Goal: Register for event/course

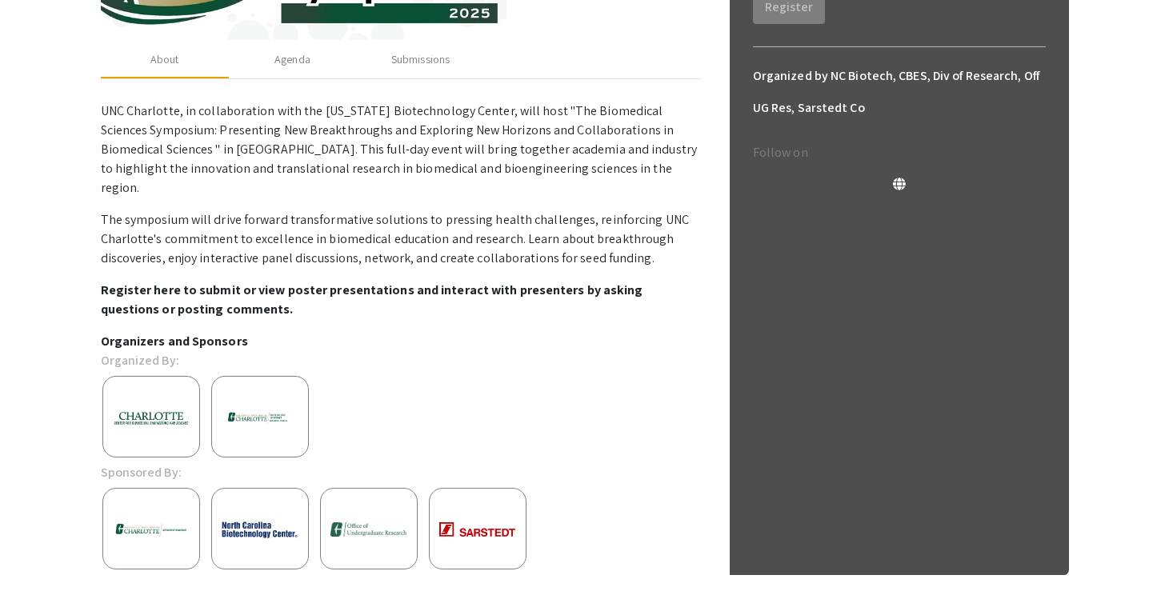
scroll to position [368, 0]
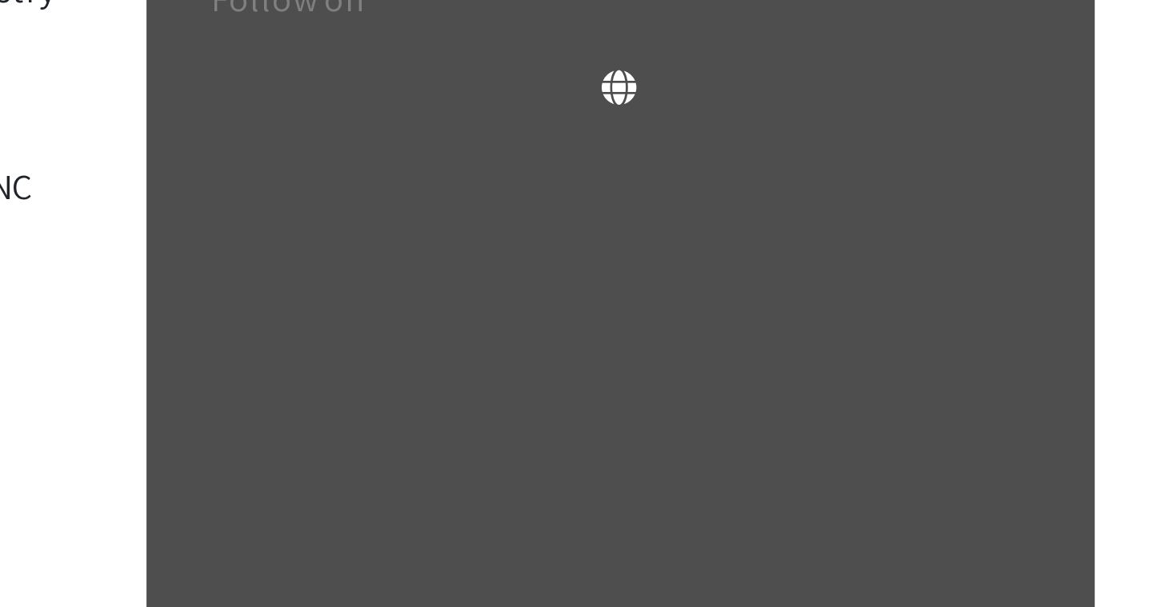
click at [1074, 249] on div "Charlotte Biomedical Sciences Symposium 2025 Organized by NC Biotech, CBES, Div…" at bounding box center [585, 165] width 992 height 922
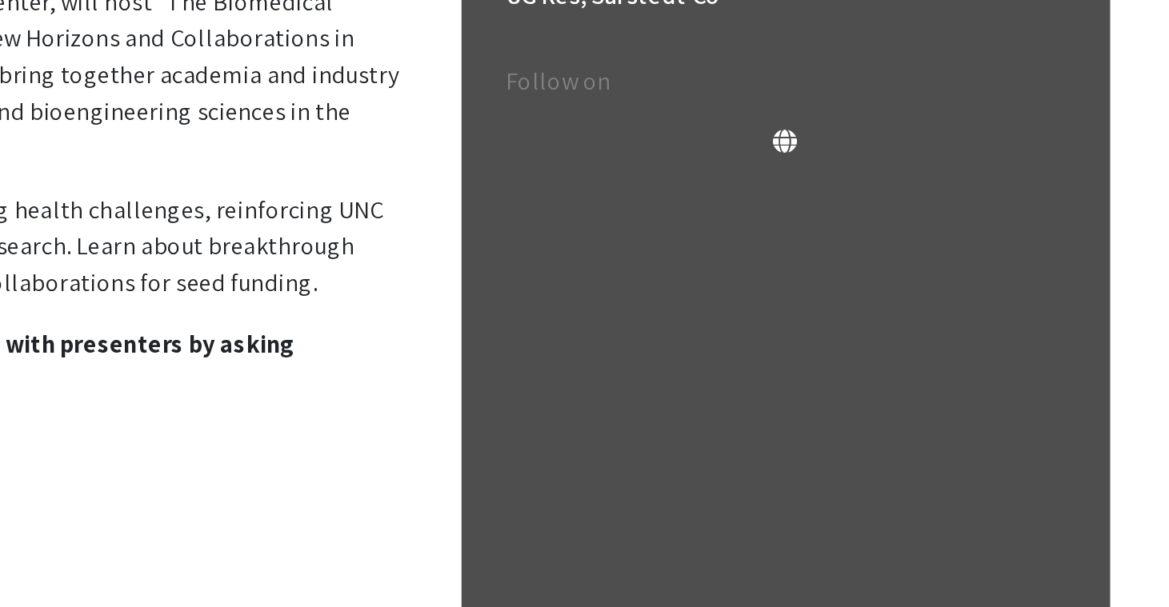
click at [682, 335] on p "Organizers and Sponsors" at bounding box center [401, 344] width 600 height 19
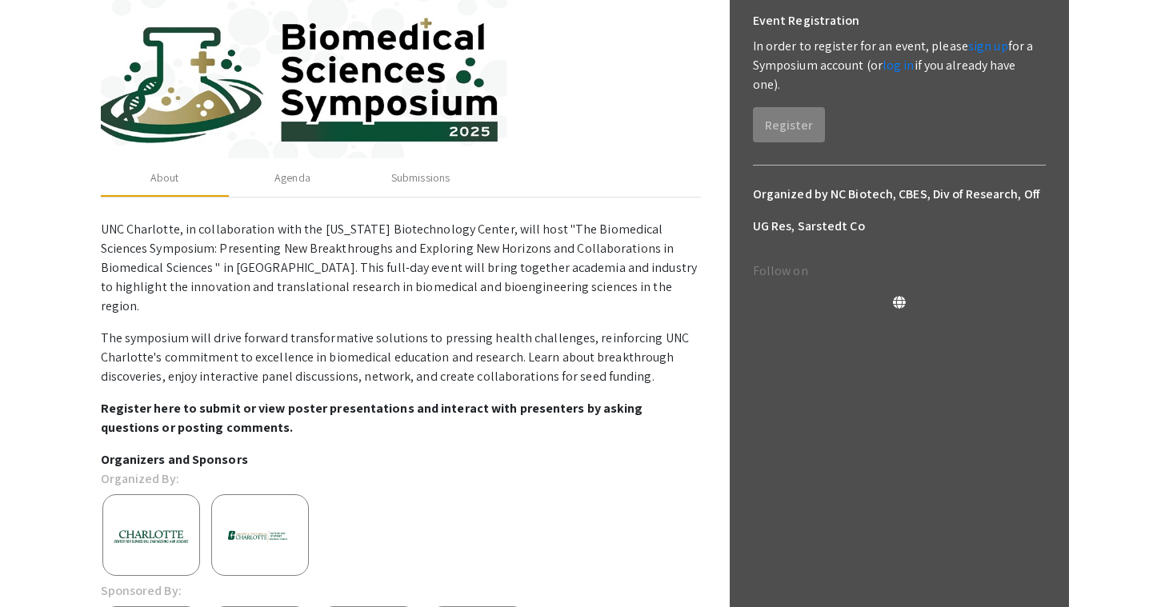
scroll to position [244, 0]
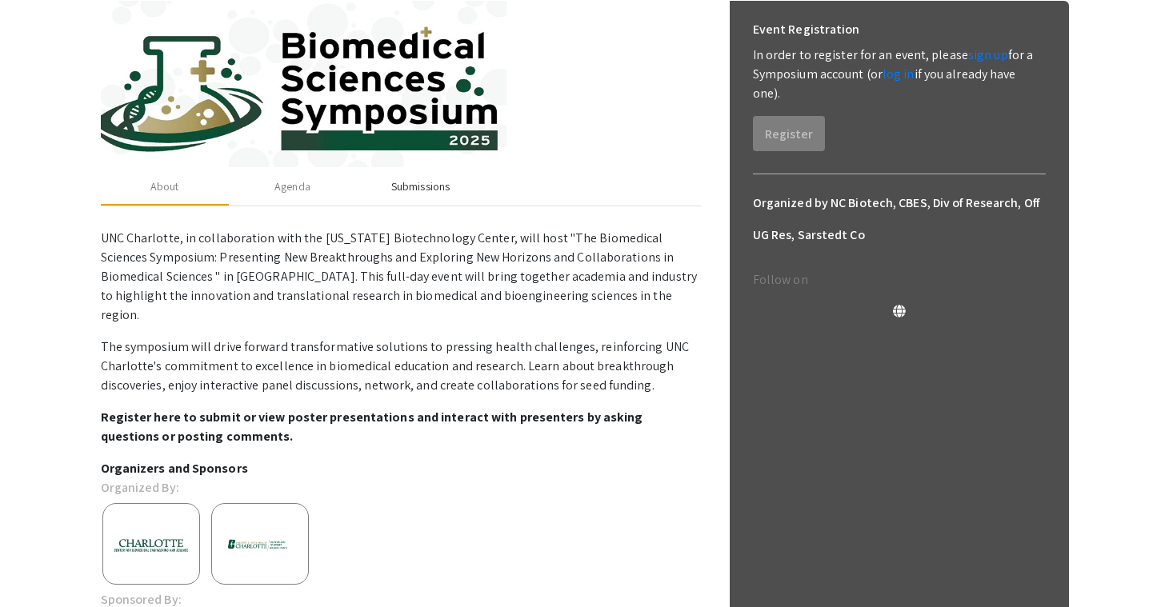
click at [423, 186] on div "Submissions" at bounding box center [420, 186] width 58 height 17
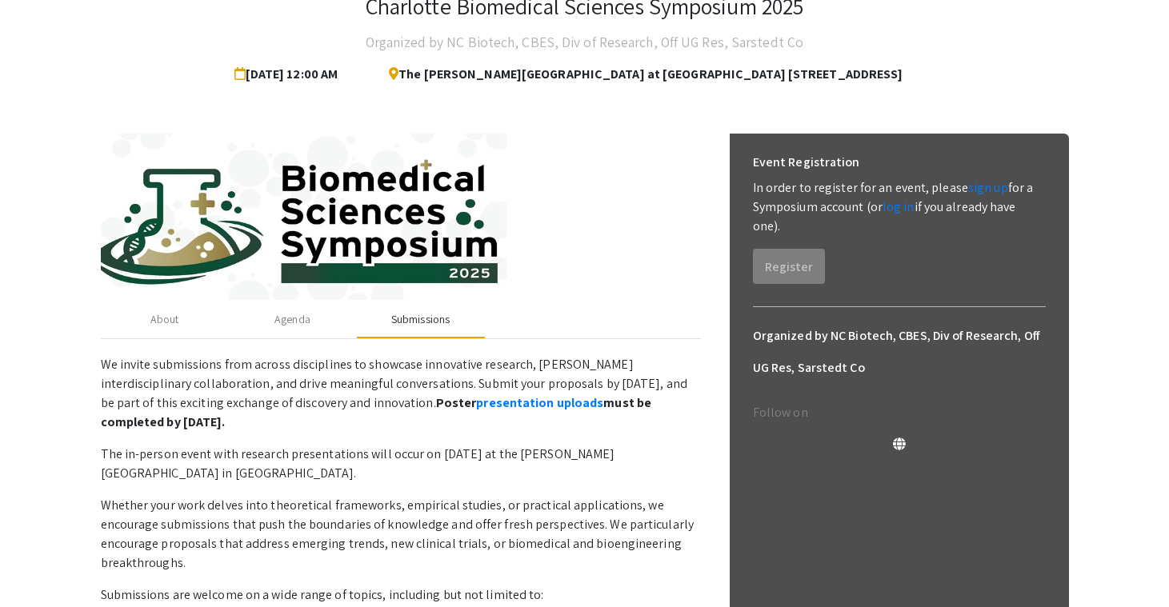
scroll to position [102, 0]
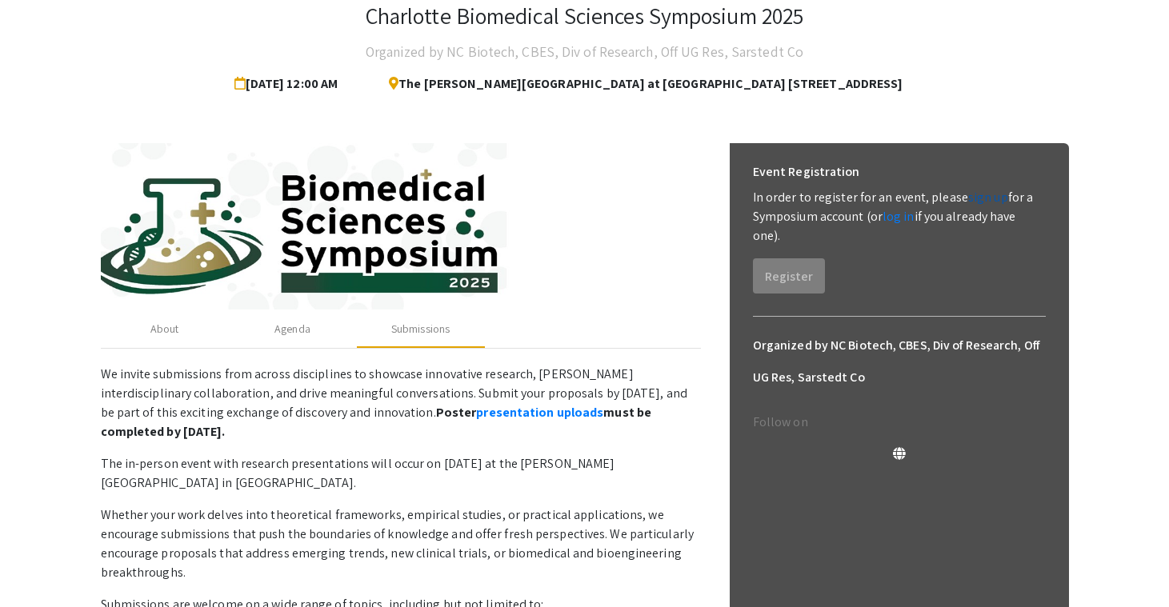
click at [977, 205] on link "sign up" at bounding box center [988, 197] width 40 height 17
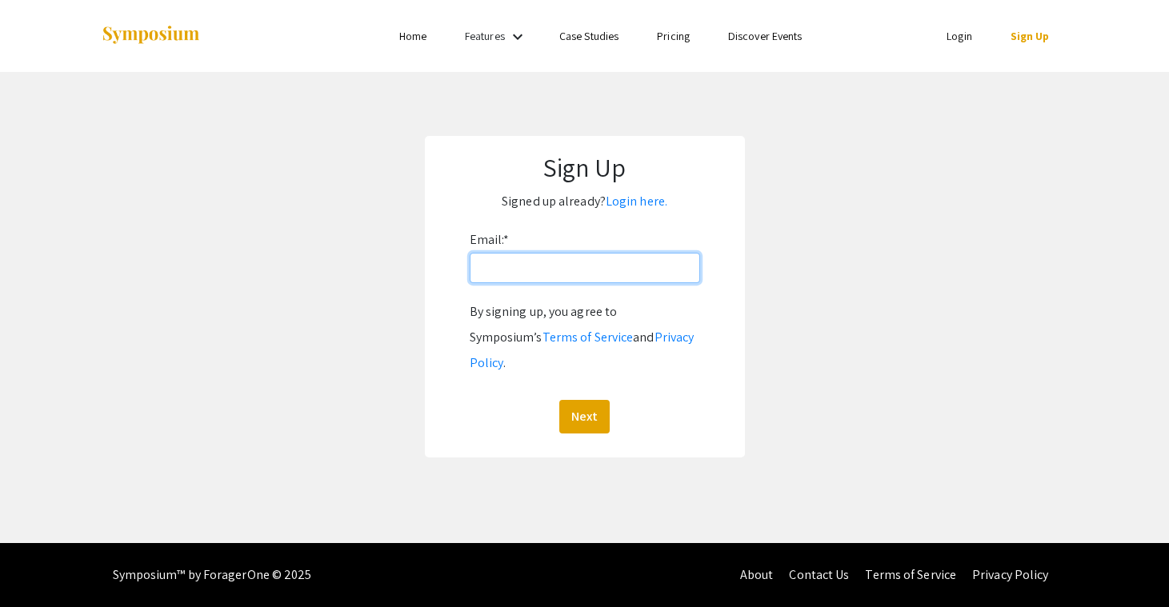
click at [611, 279] on input "Email: *" at bounding box center [585, 268] width 230 height 30
type input "anjumanajannatinur@gmail.com"
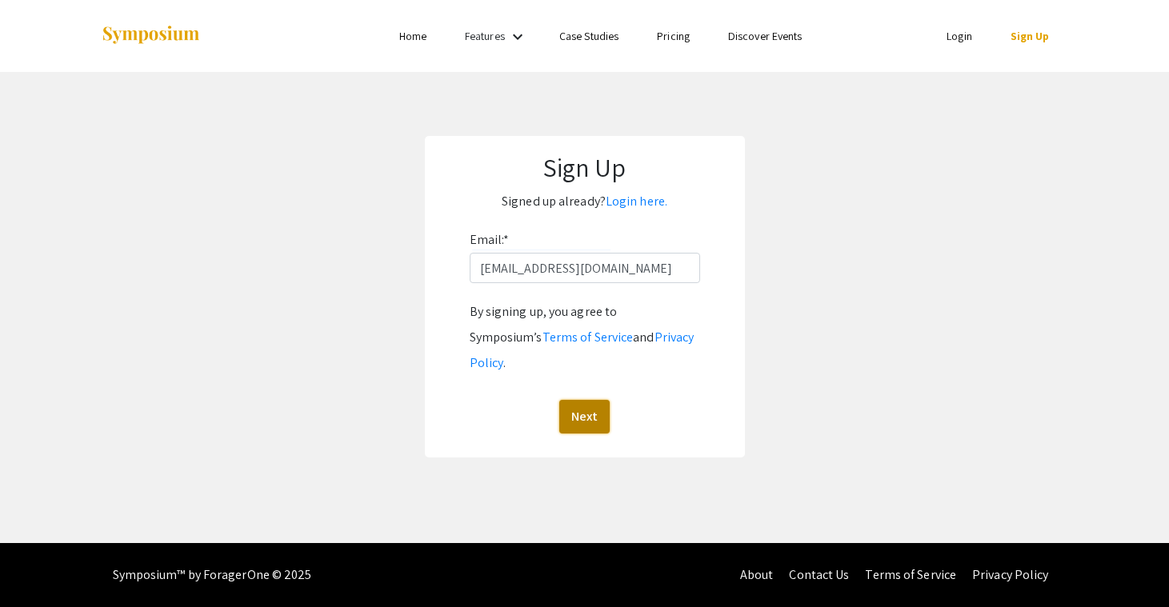
click at [592, 400] on button "Next" at bounding box center [584, 417] width 50 height 34
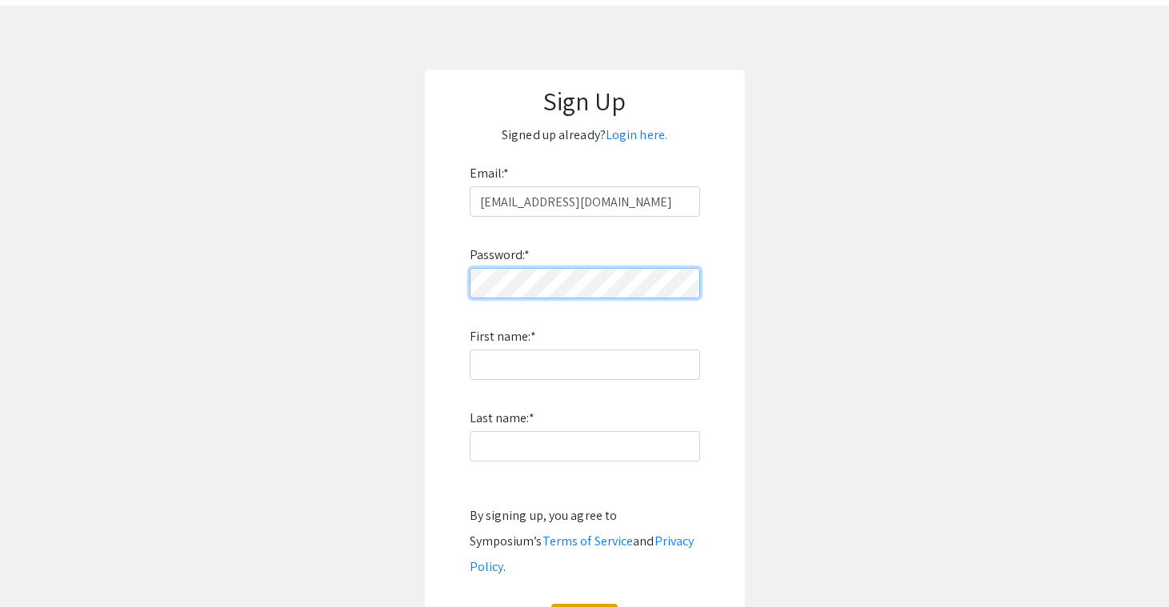
scroll to position [86, 0]
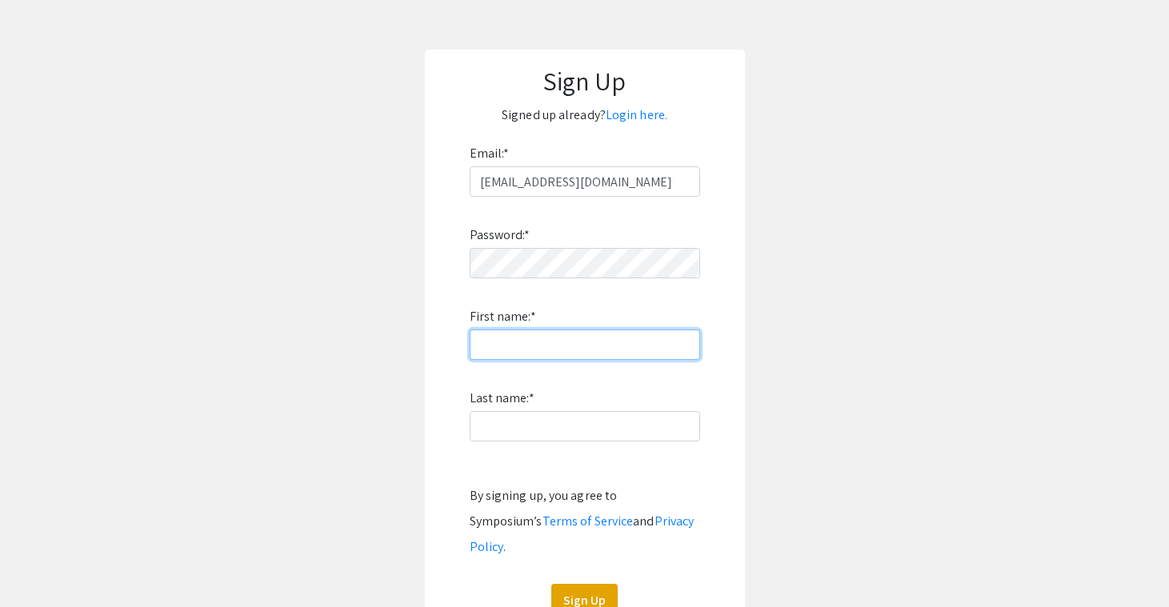
click at [536, 350] on input "First name: *" at bounding box center [585, 345] width 230 height 30
type input "Anjumana"
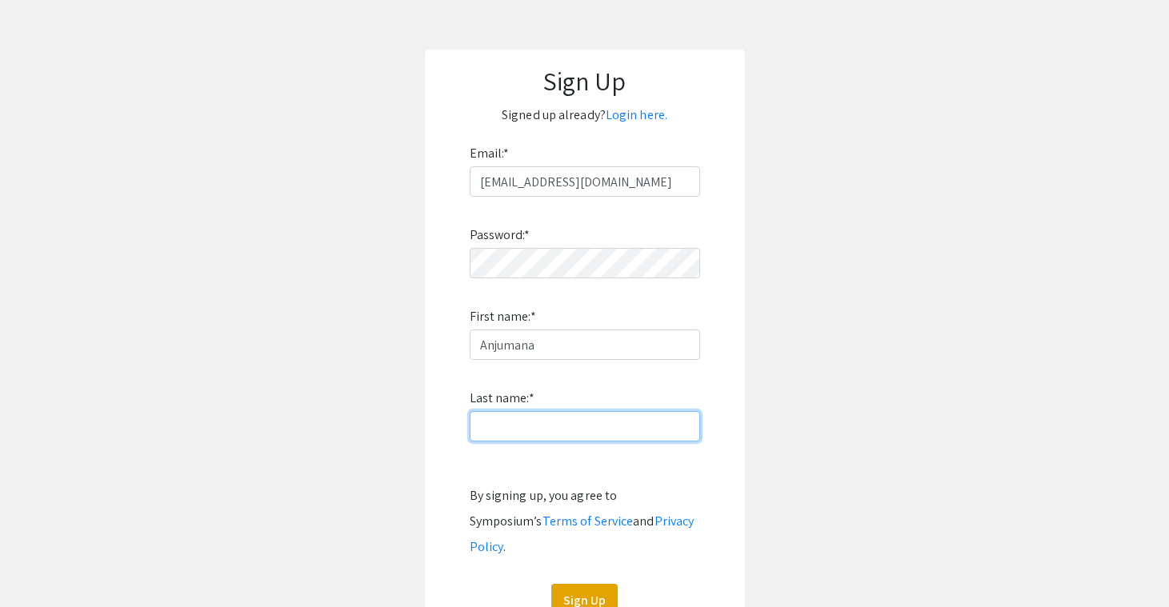
type input "Jannati Nur"
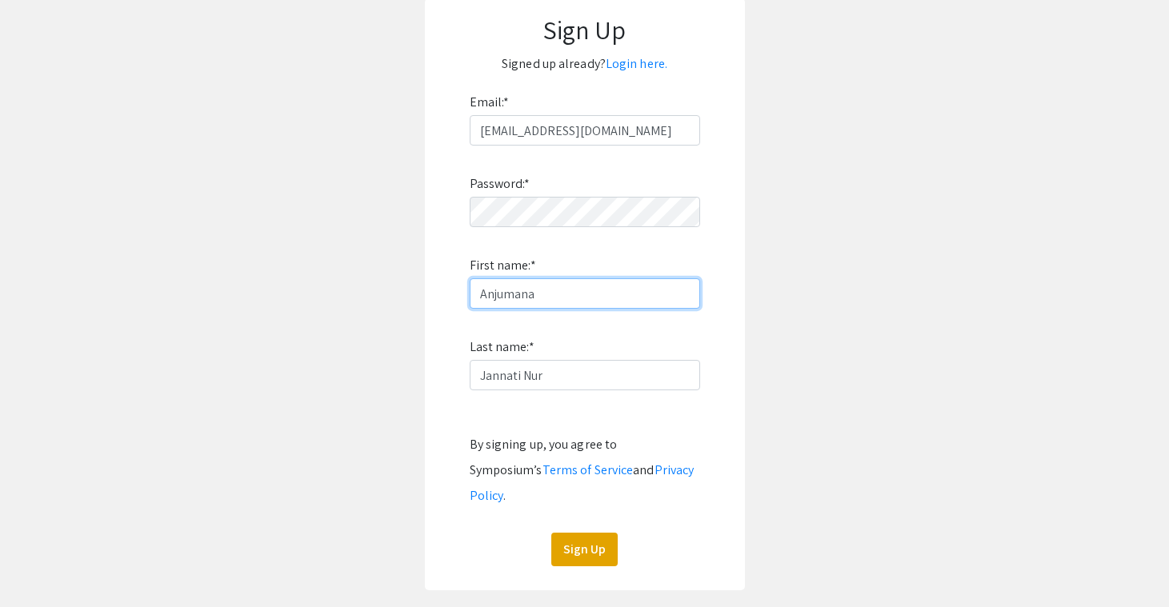
scroll to position [186, 0]
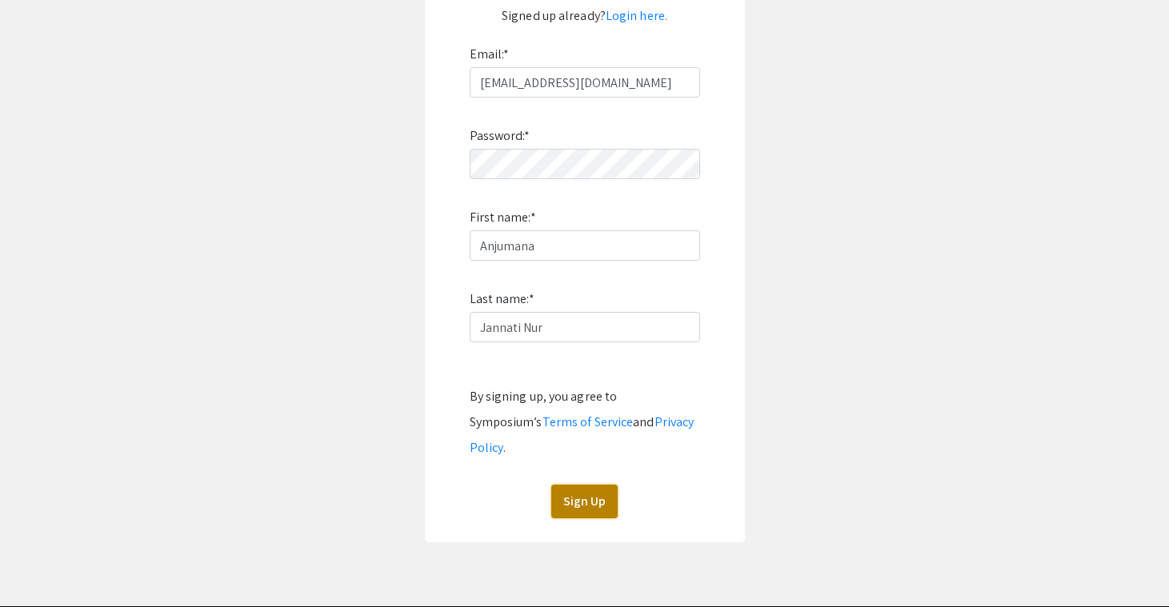
click at [592, 485] on button "Sign Up" at bounding box center [584, 502] width 66 height 34
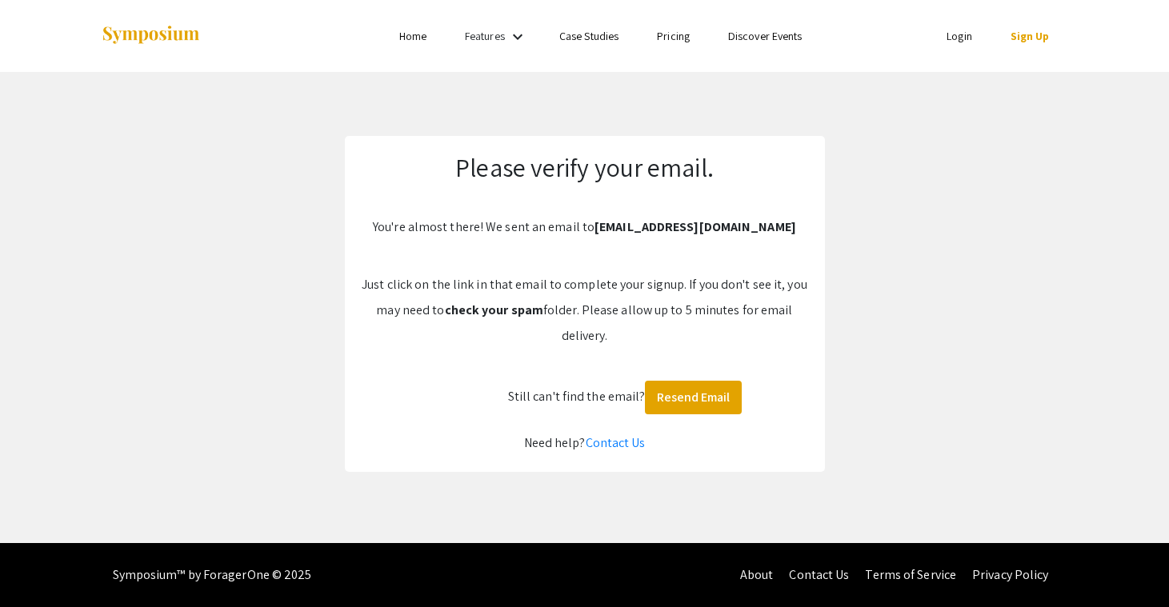
scroll to position [0, 0]
click at [416, 46] on div at bounding box center [260, 36] width 319 height 72
click at [415, 39] on link "Home" at bounding box center [412, 36] width 27 height 14
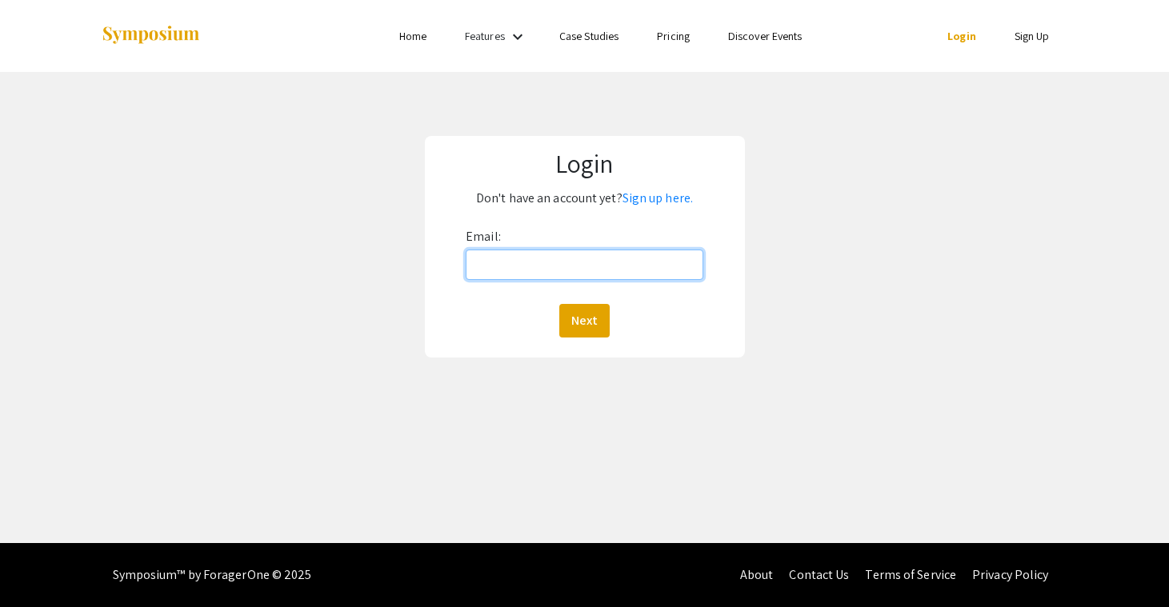
click at [538, 262] on input "Email:" at bounding box center [585, 265] width 238 height 30
type input "anjumanajannatinur@gmail.com"
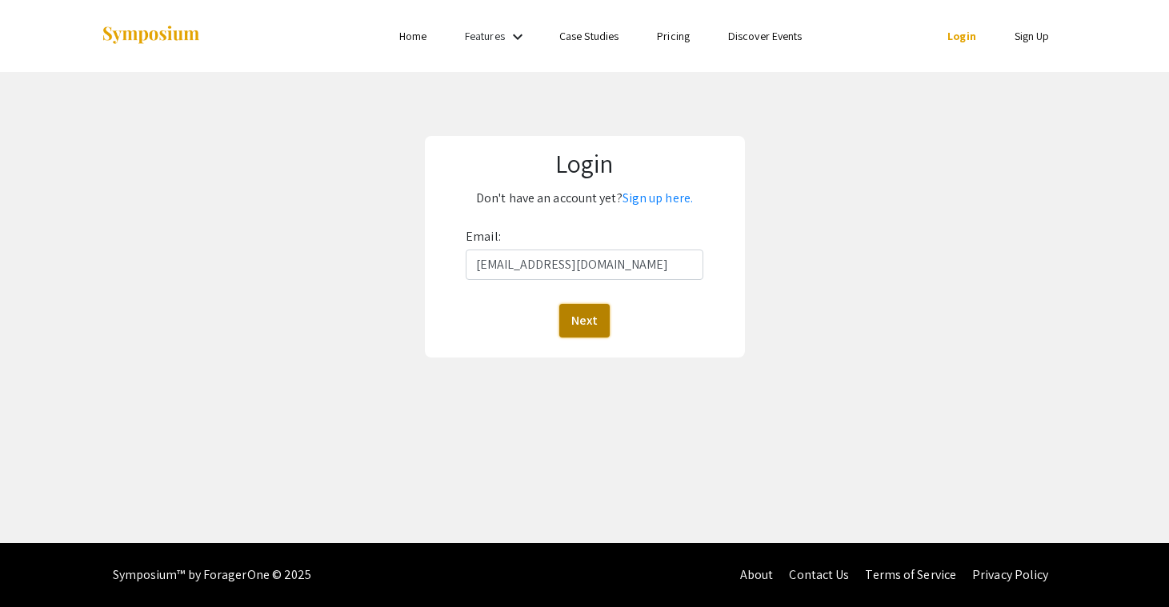
click at [578, 314] on button "Next" at bounding box center [584, 321] width 50 height 34
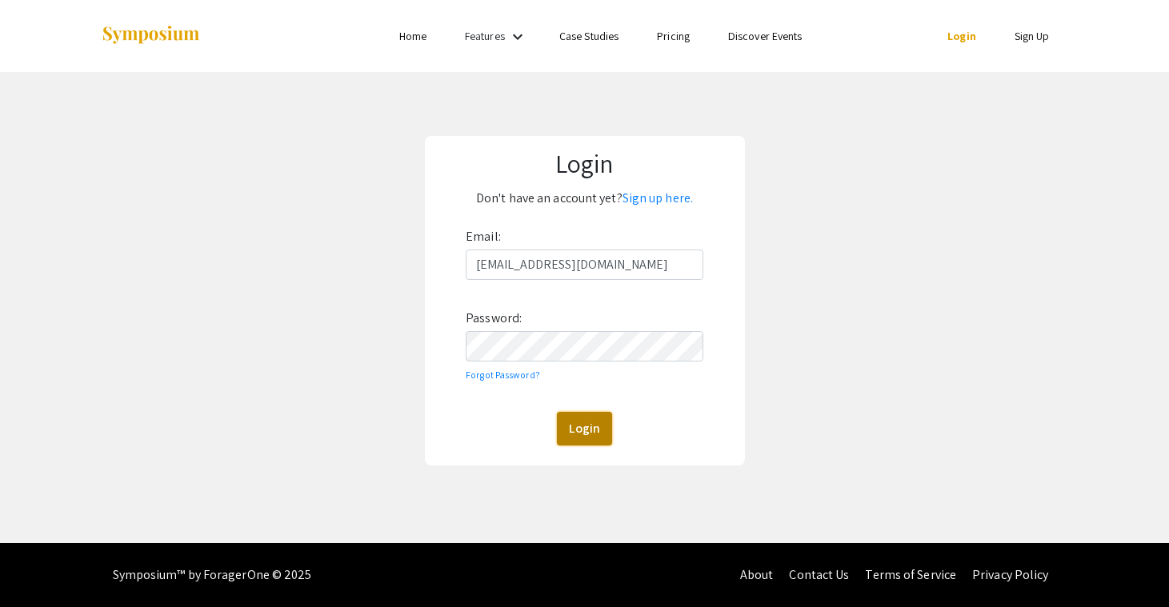
click at [598, 422] on button "Login" at bounding box center [584, 429] width 55 height 34
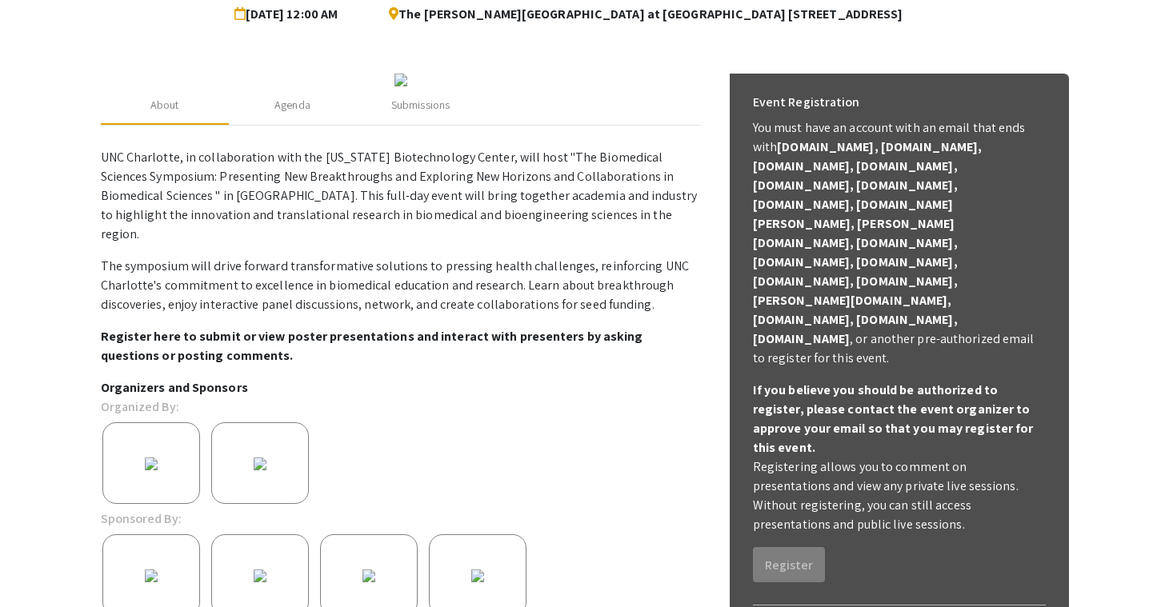
scroll to position [162, 0]
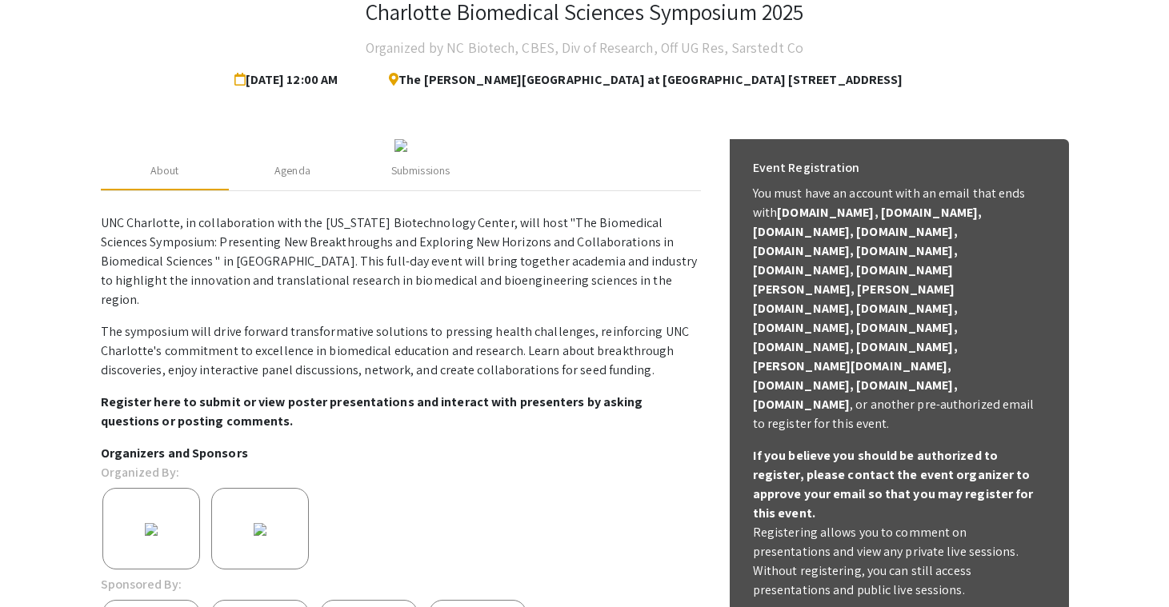
scroll to position [105, 0]
drag, startPoint x: 752, startPoint y: 403, endPoint x: 1008, endPoint y: 418, distance: 256.4
click at [1008, 447] on div "If you believe you should be authorized to register, please contact the event o…" at bounding box center [899, 524] width 293 height 154
copy b "please contact the event organizer to approve your email so that you may regist…"
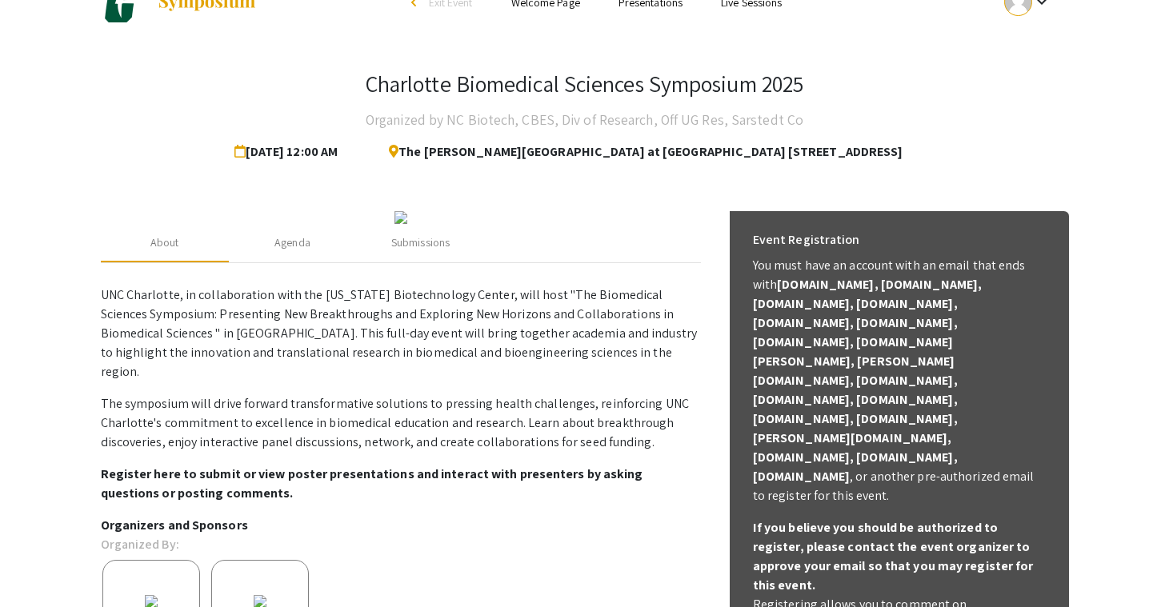
scroll to position [0, 0]
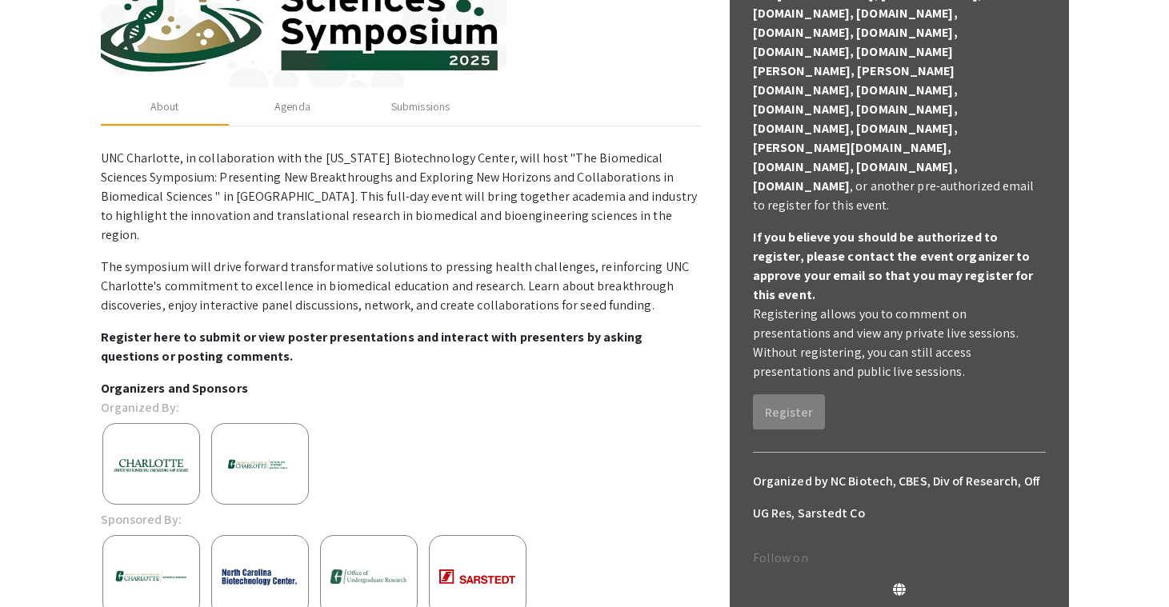
scroll to position [325, 0]
click at [411, 111] on div "Submissions" at bounding box center [420, 106] width 58 height 17
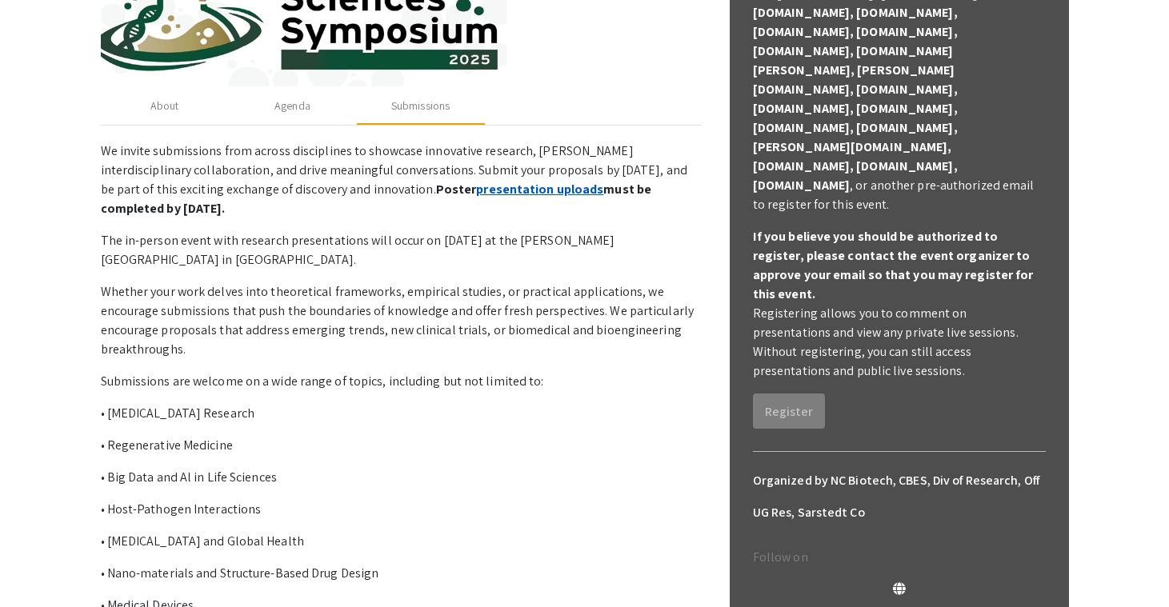
click at [476, 194] on link "presentation uploads" at bounding box center [539, 189] width 127 height 17
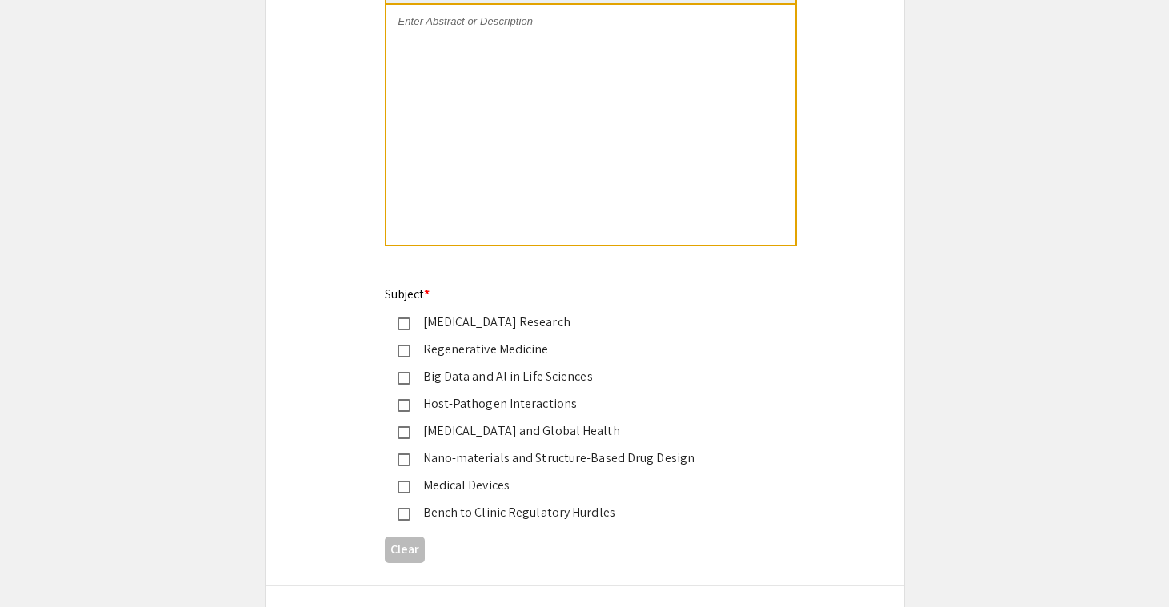
scroll to position [1980, 0]
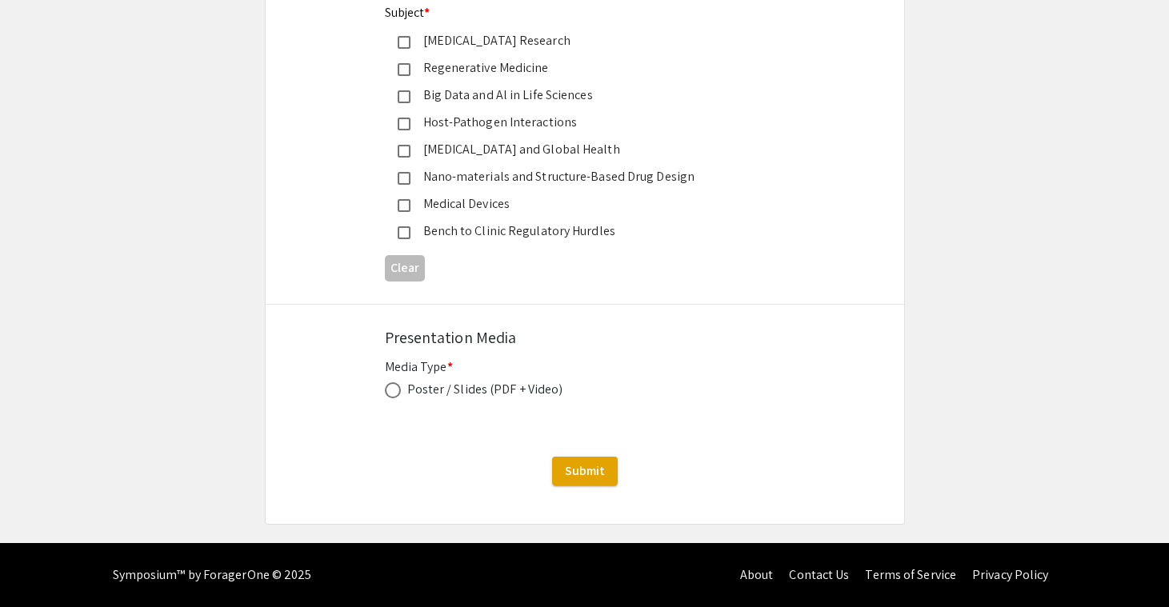
click at [390, 395] on span at bounding box center [393, 390] width 16 height 16
click at [390, 395] on input "radio" at bounding box center [393, 390] width 16 height 16
radio input "true"
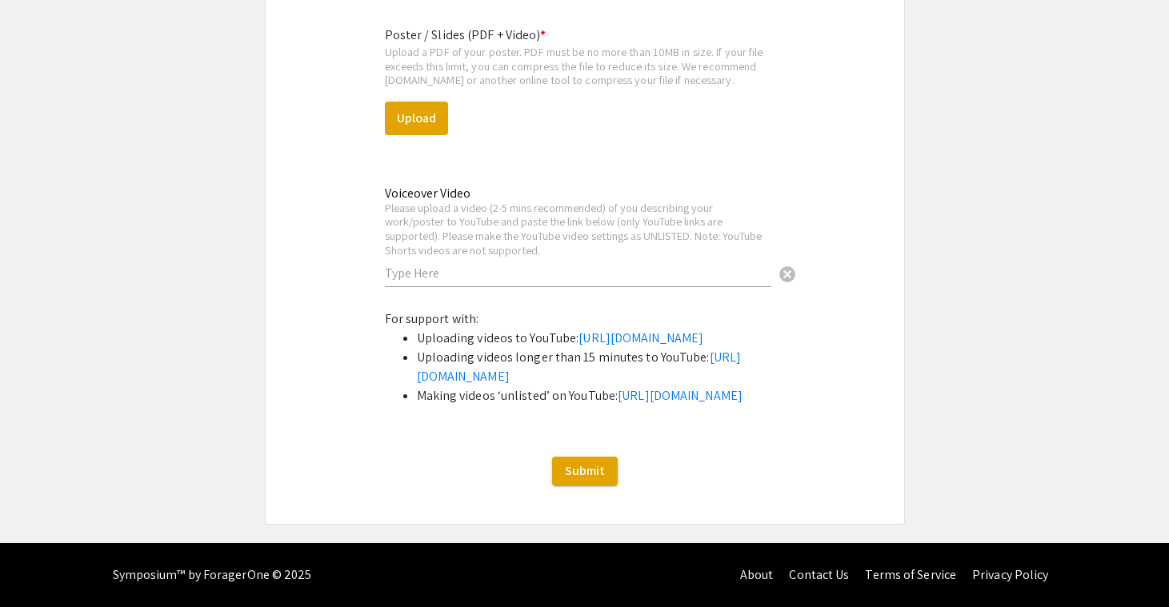
scroll to position [2400, 0]
click at [549, 268] on div "Voiceover Video Please upload a video (2-5 mins recommended) of you describing …" at bounding box center [578, 228] width 386 height 117
type input "n"
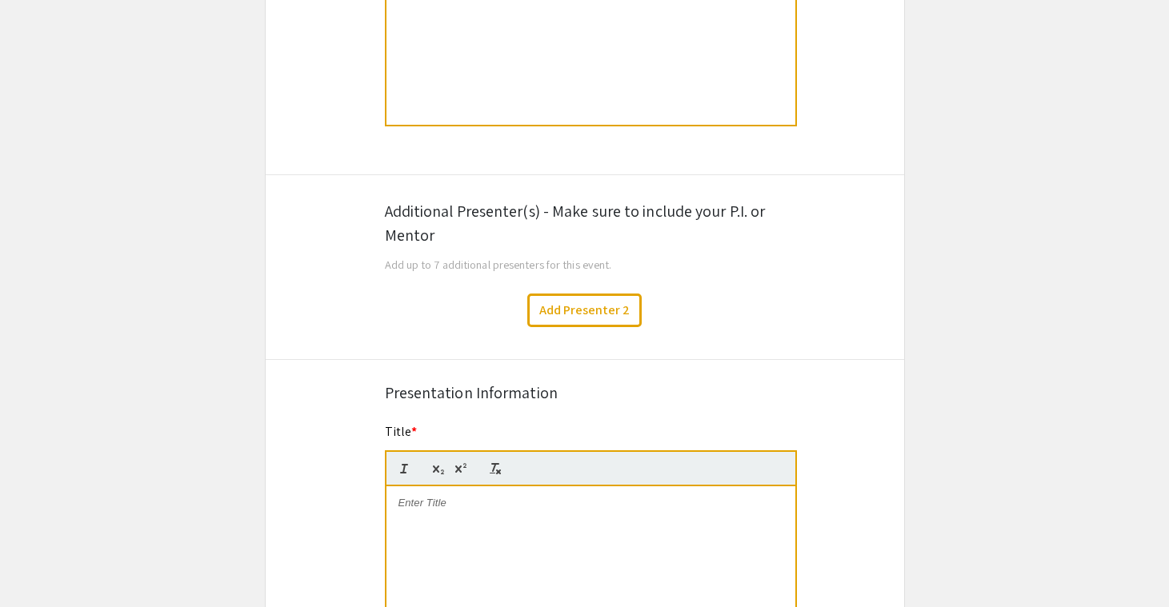
scroll to position [829, 0]
click at [574, 320] on button "Add Presenter 2" at bounding box center [584, 312] width 114 height 34
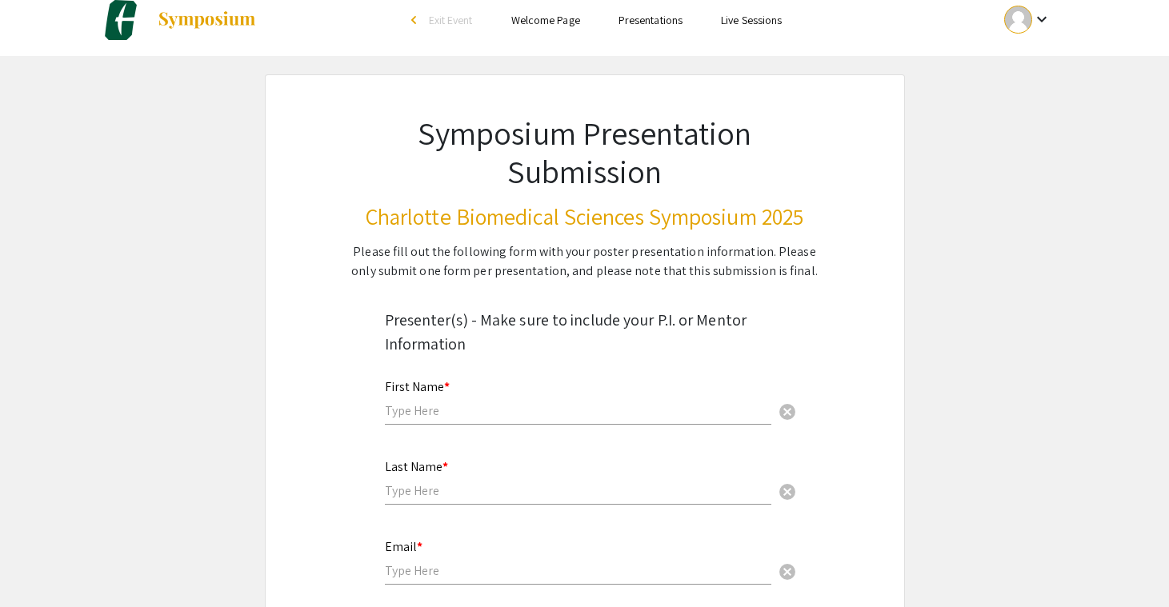
scroll to position [0, 0]
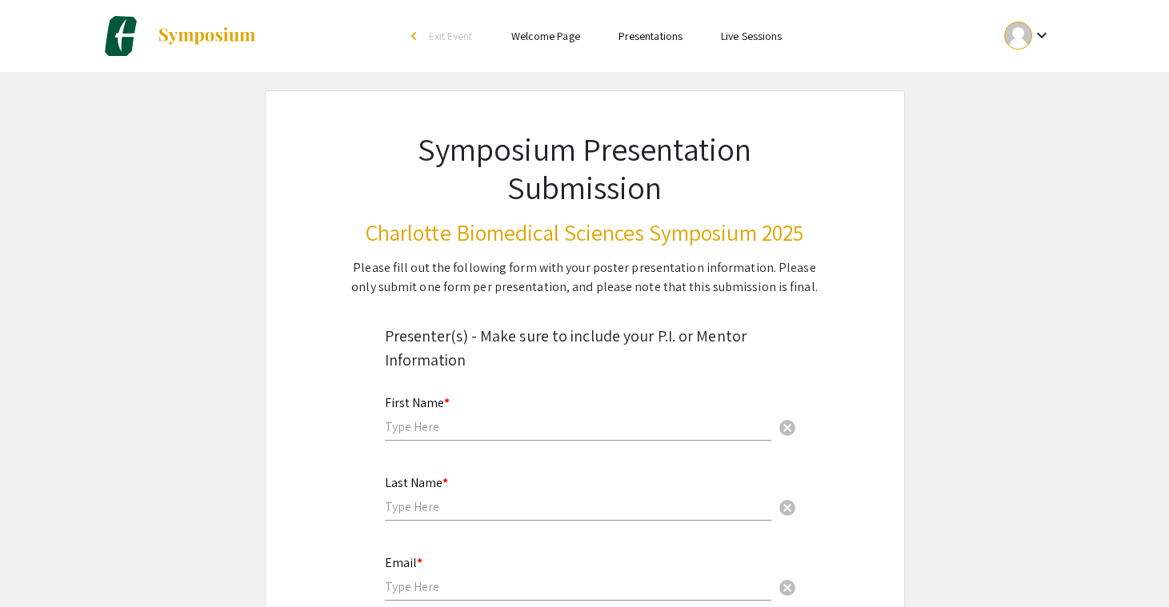
click at [566, 32] on link "Welcome Page" at bounding box center [545, 36] width 69 height 14
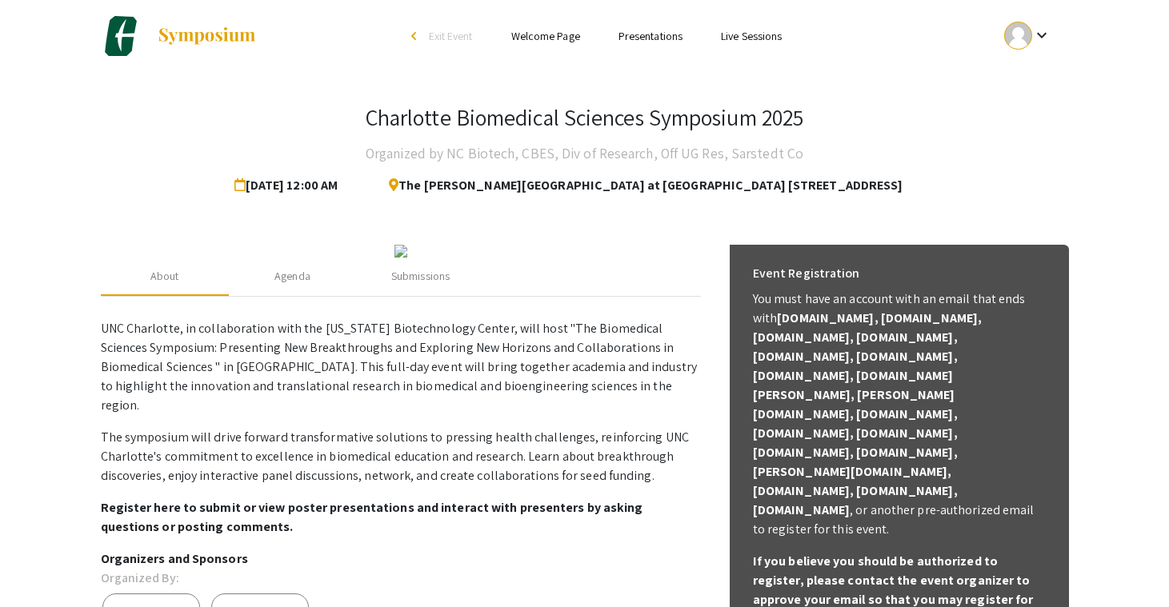
click at [646, 37] on link "Presentations" at bounding box center [650, 36] width 64 height 14
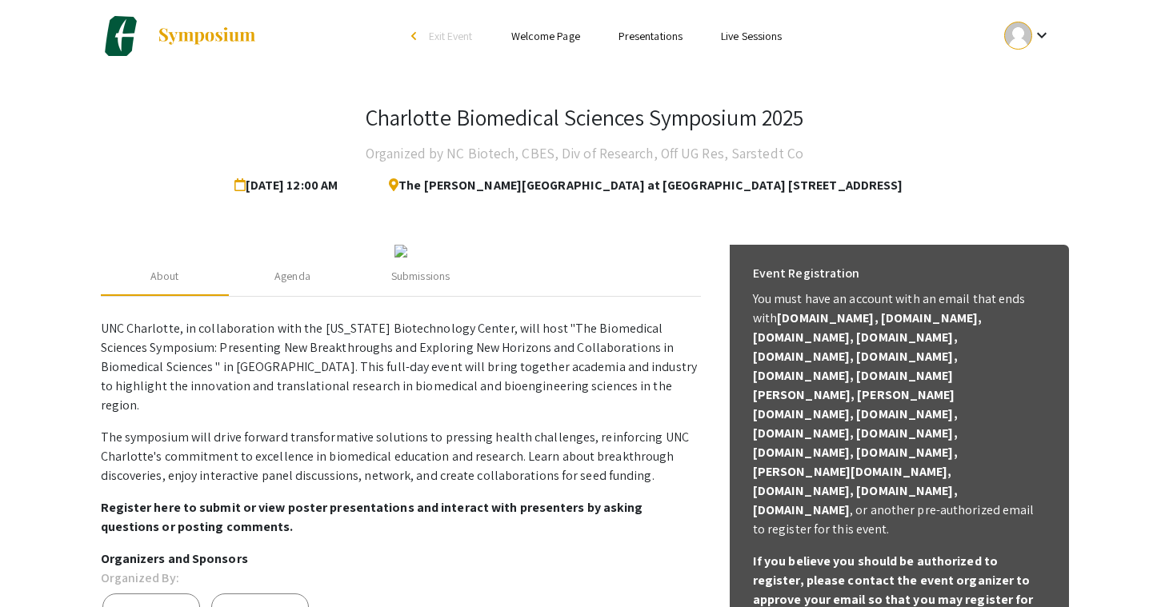
click at [746, 39] on link "Live Sessions" at bounding box center [751, 36] width 61 height 14
click at [460, 36] on span "Exit Event" at bounding box center [451, 36] width 44 height 14
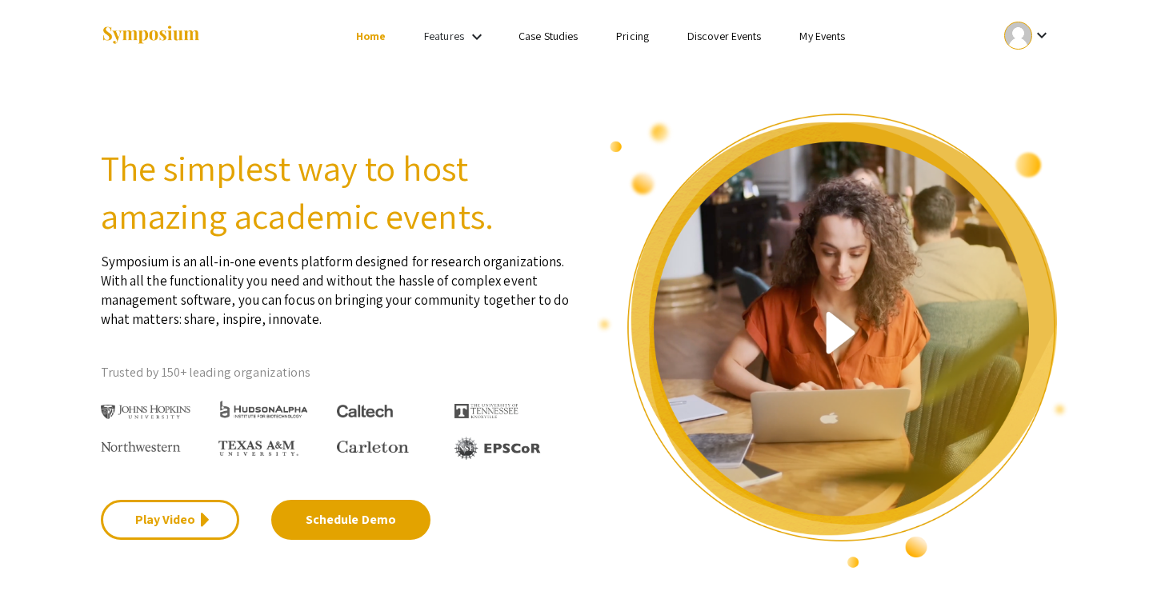
click at [837, 337] on img at bounding box center [833, 341] width 472 height 458
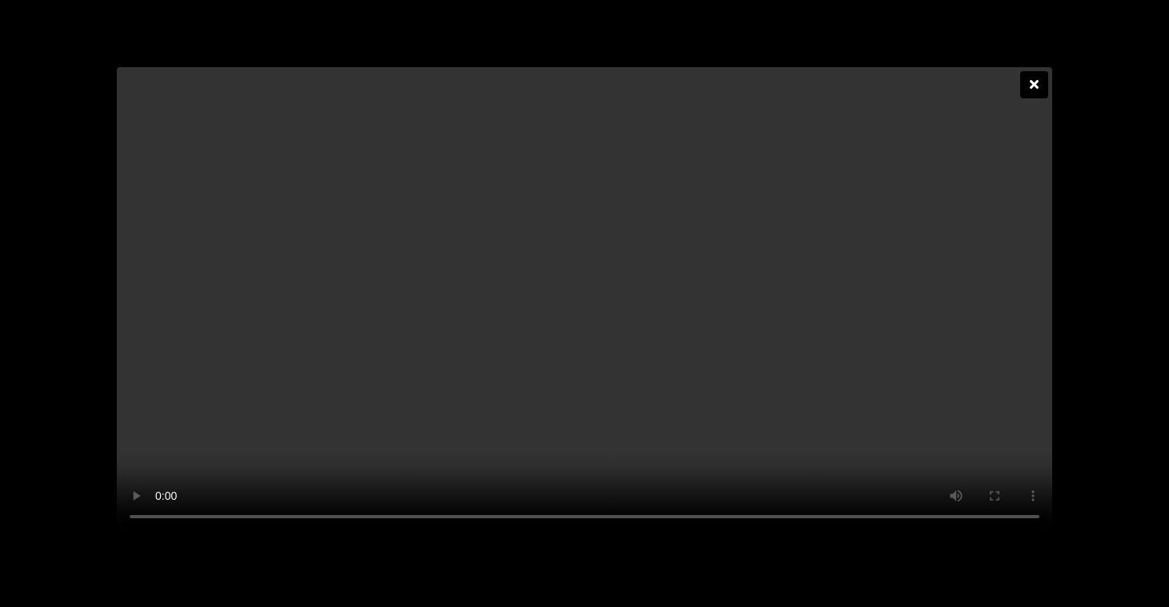
click at [569, 322] on video at bounding box center [584, 300] width 935 height 467
click at [602, 236] on video at bounding box center [584, 300] width 935 height 467
click at [1036, 78] on icon at bounding box center [1033, 84] width 9 height 13
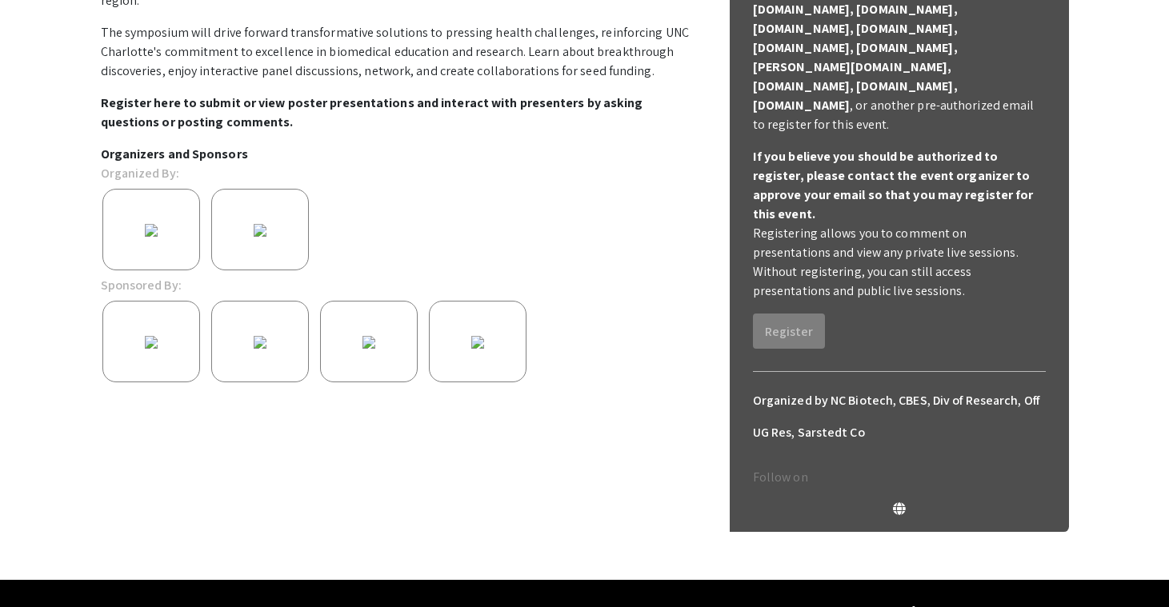
scroll to position [432, 0]
